Goal: Task Accomplishment & Management: Contribute content

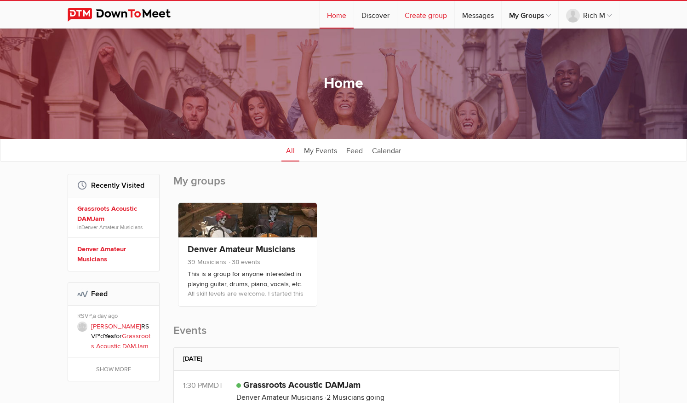
click at [422, 14] on link "Create group" at bounding box center [425, 15] width 57 height 28
select select
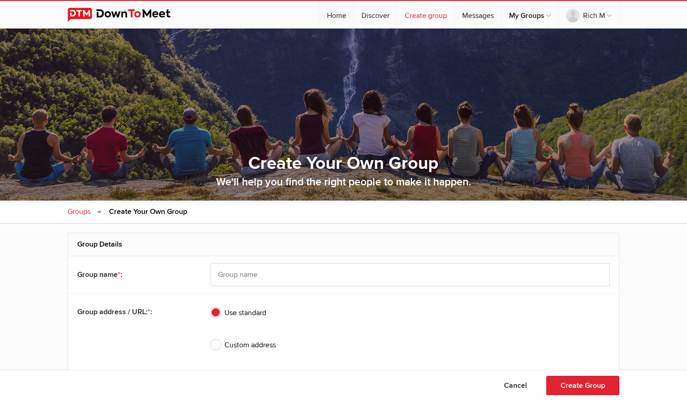
type input "Golden"
type input "80401"
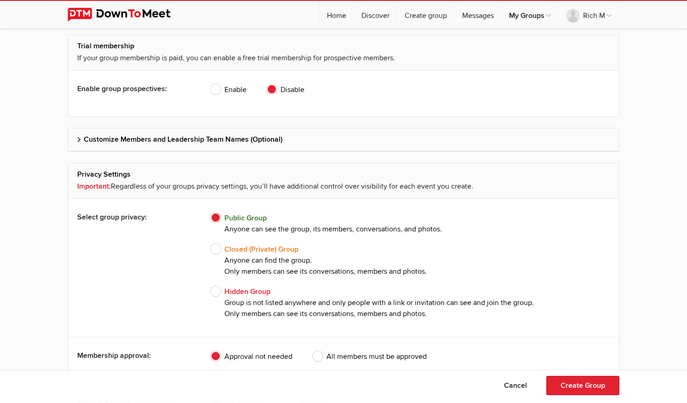
scroll to position [1437, 0]
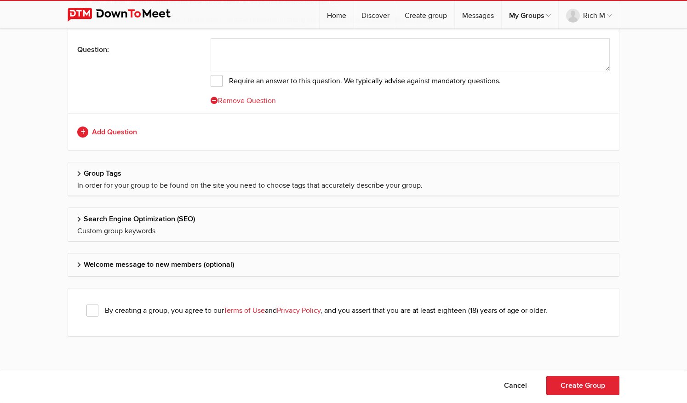
click at [234, 311] on link "Terms of Use" at bounding box center [244, 310] width 41 height 9
click at [334, 19] on link "Home" at bounding box center [337, 15] width 34 height 28
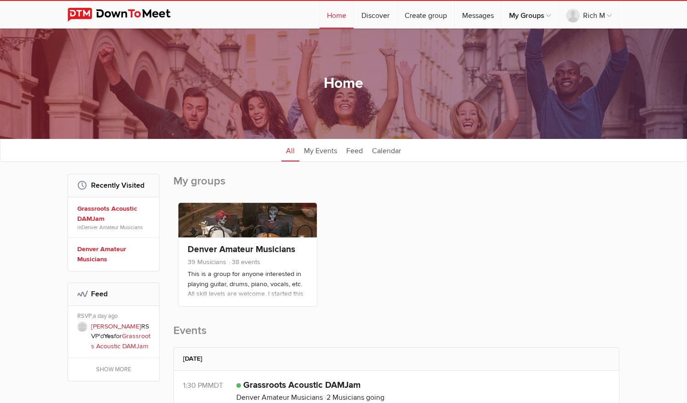
click at [106, 12] on img at bounding box center [126, 15] width 117 height 14
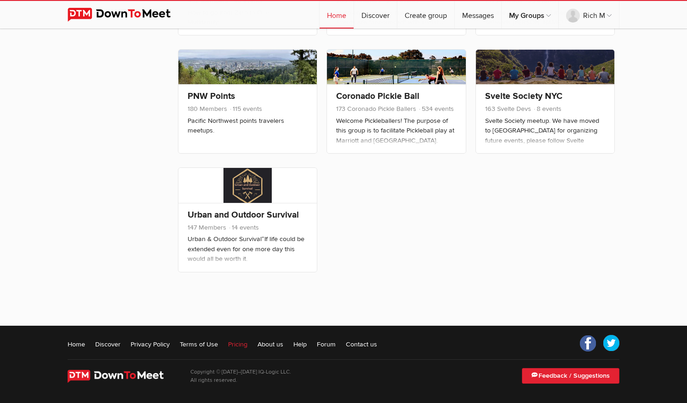
click at [235, 342] on link "Pricing" at bounding box center [237, 343] width 19 height 9
